Goal: Task Accomplishment & Management: Manage account settings

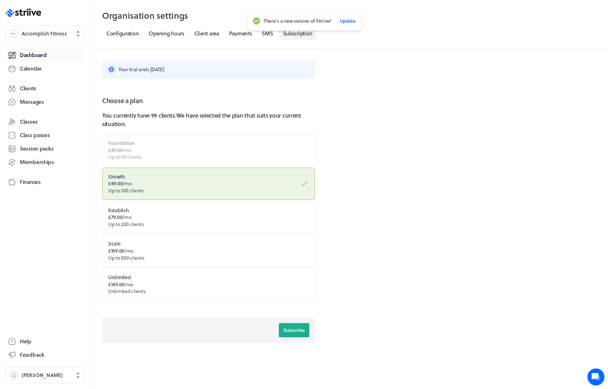
click at [30, 53] on span "Dashboard" at bounding box center [33, 54] width 27 height 7
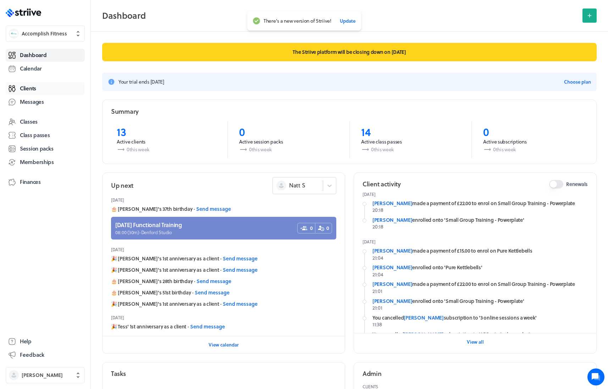
click at [26, 86] on span "Clients" at bounding box center [28, 88] width 16 height 7
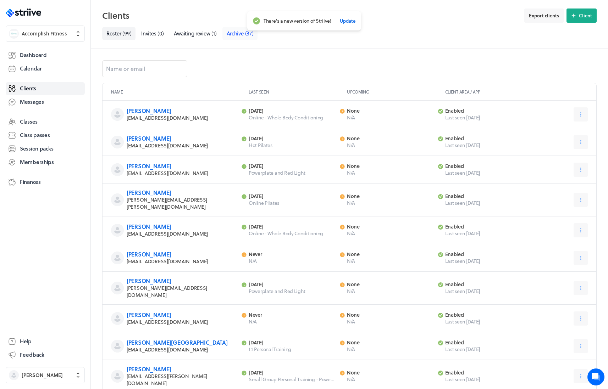
click at [237, 35] on span "Archive" at bounding box center [235, 33] width 17 height 8
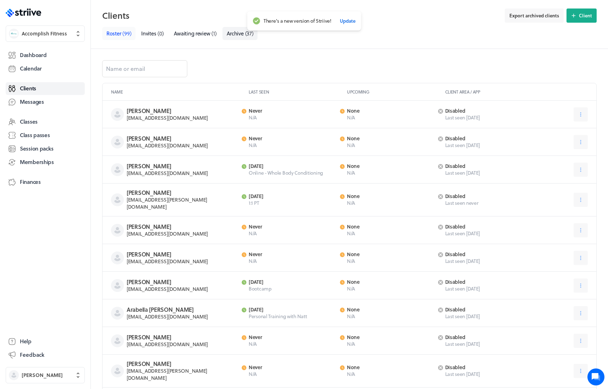
click at [123, 34] on span "( 99 )" at bounding box center [126, 33] width 9 height 8
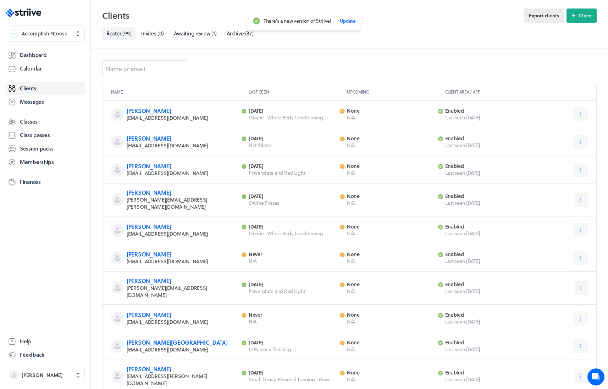
click at [531, 17] on span "Export clients" at bounding box center [544, 15] width 30 height 6
